Goal: Task Accomplishment & Management: Manage account settings

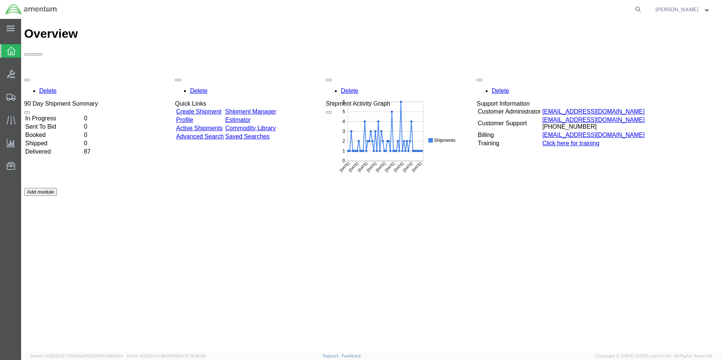
click at [68, 115] on td "In Progress" at bounding box center [54, 119] width 58 height 8
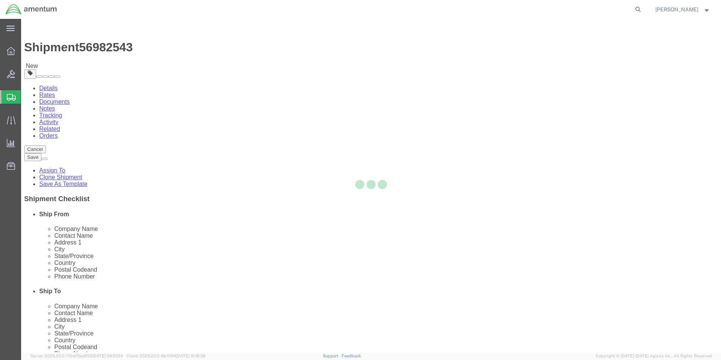
select select "42656"
select select
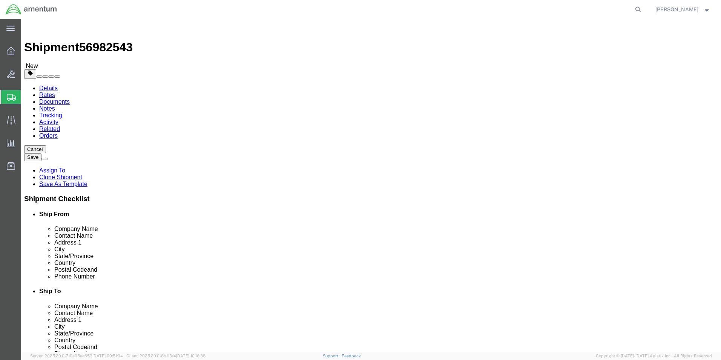
click icon
click button "Rate Shipment"
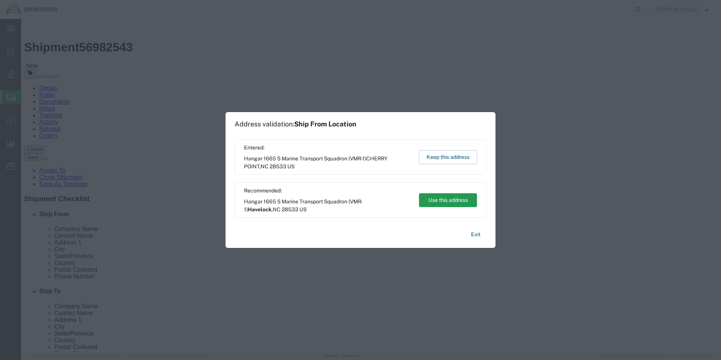
click at [442, 198] on button "Use this address" at bounding box center [448, 200] width 58 height 14
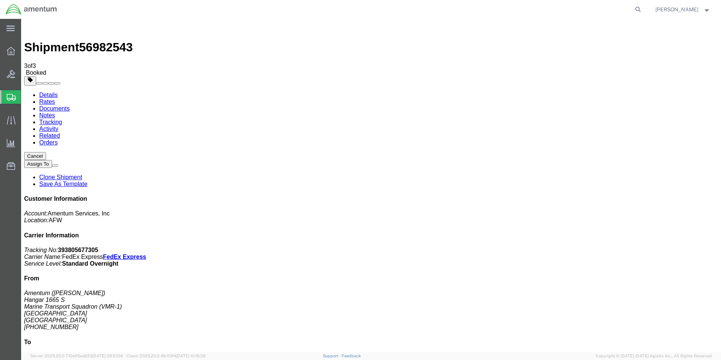
drag, startPoint x: 584, startPoint y: 113, endPoint x: 655, endPoint y: 123, distance: 71.6
click at [655, 247] on p "Tracking No: 393805677305 Carrier Name: FedEx Express FedEx Express Service Lev…" at bounding box center [371, 257] width 694 height 20
copy p "Tracking No: 393805677305 Carrier Name: FedEx Express FedEx Express"
